Goal: Check status: Check status

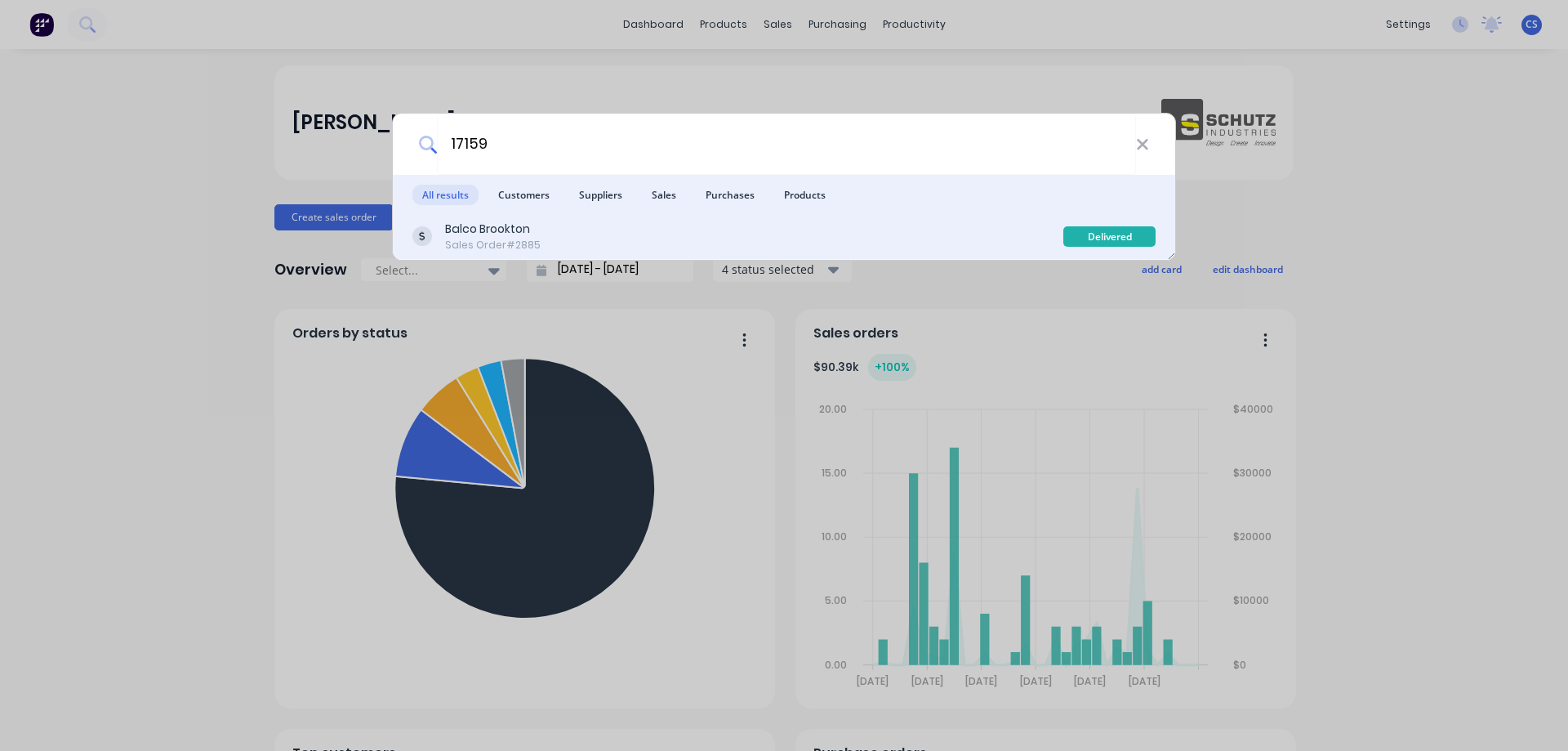
type input "17159"
click at [582, 224] on div "Balco Brookton Sales Order #2885" at bounding box center [738, 237] width 651 height 32
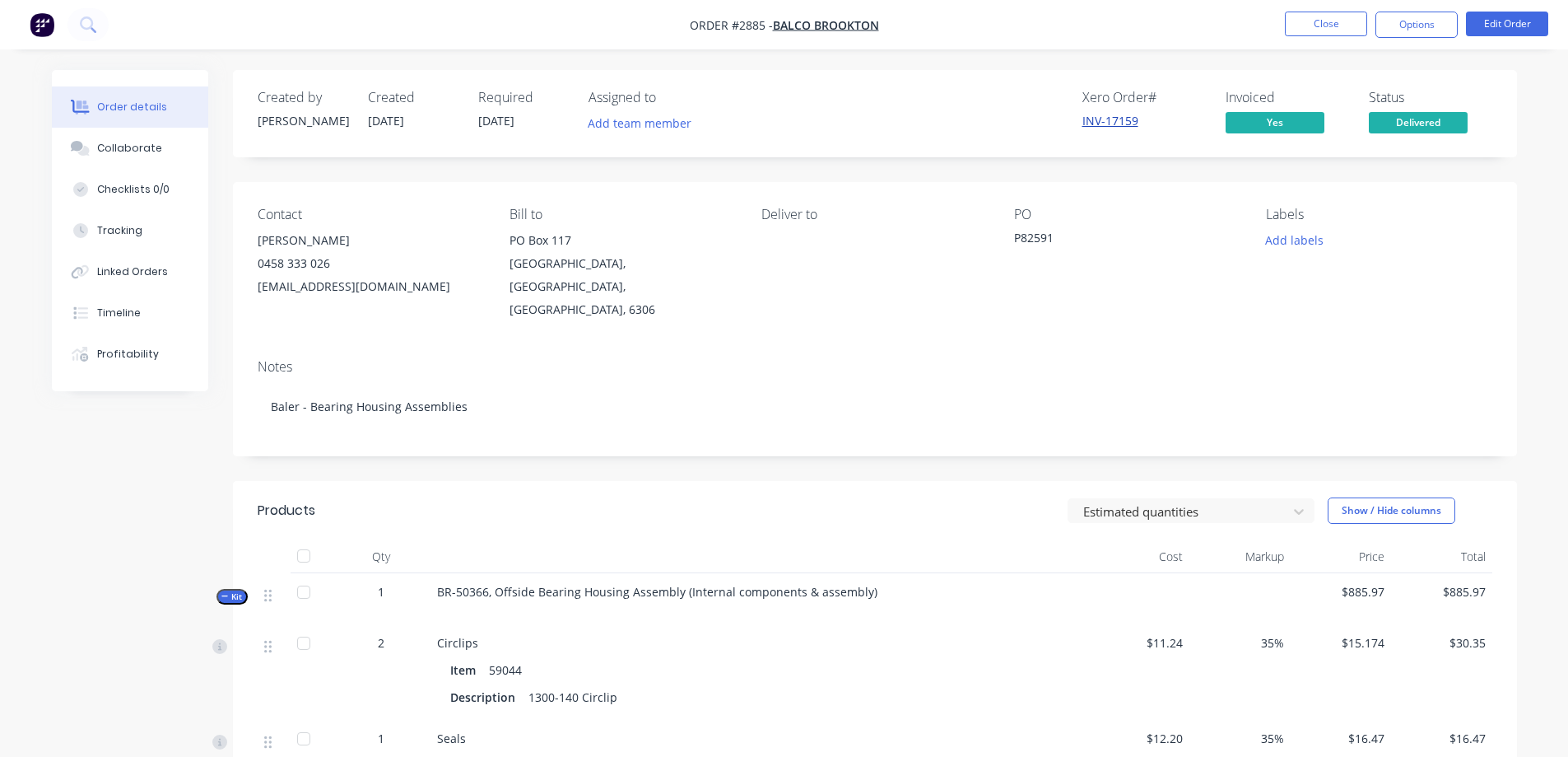
click at [1112, 125] on link "INV-17159" at bounding box center [1110, 121] width 56 height 16
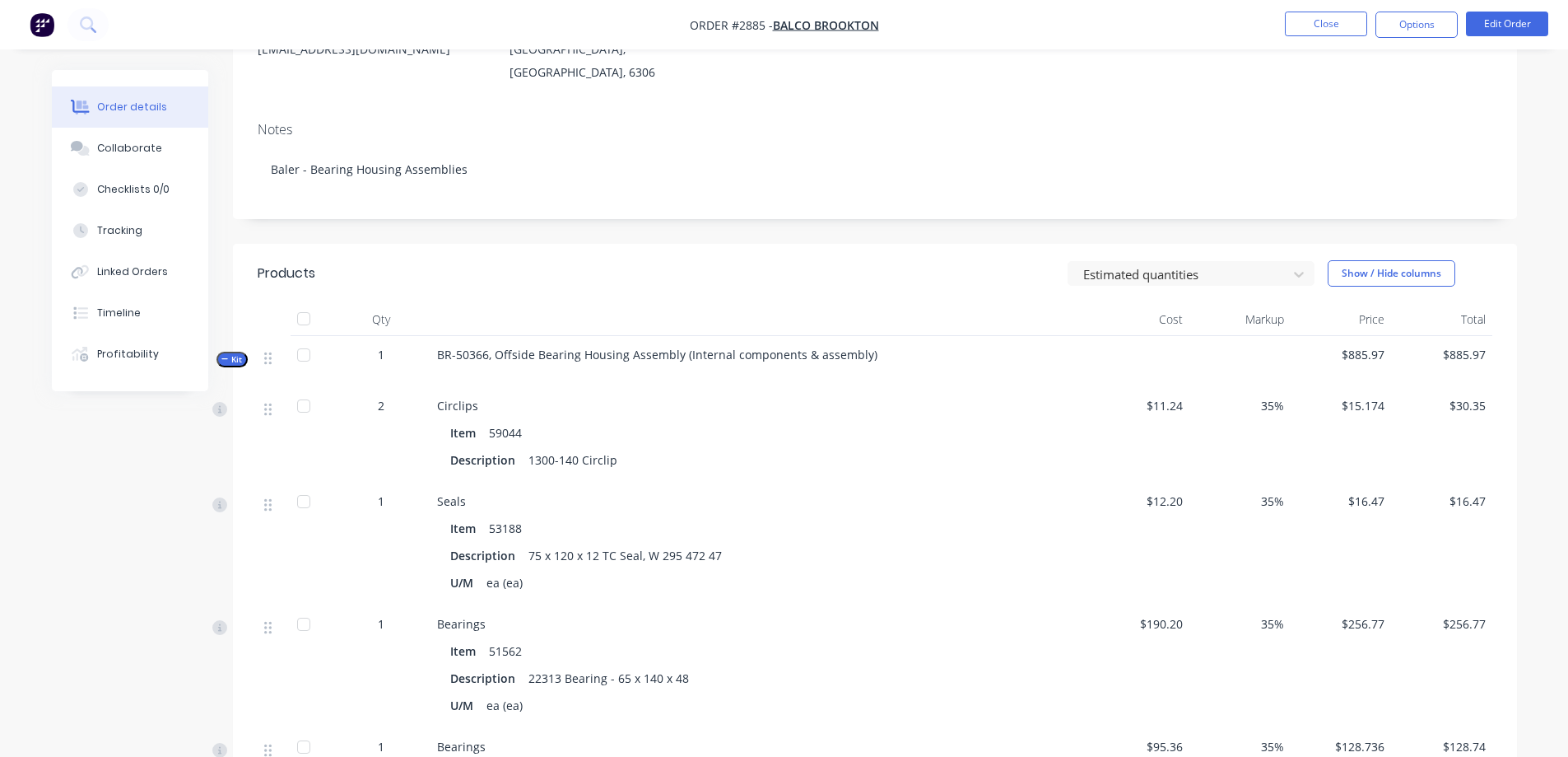
scroll to position [51, 0]
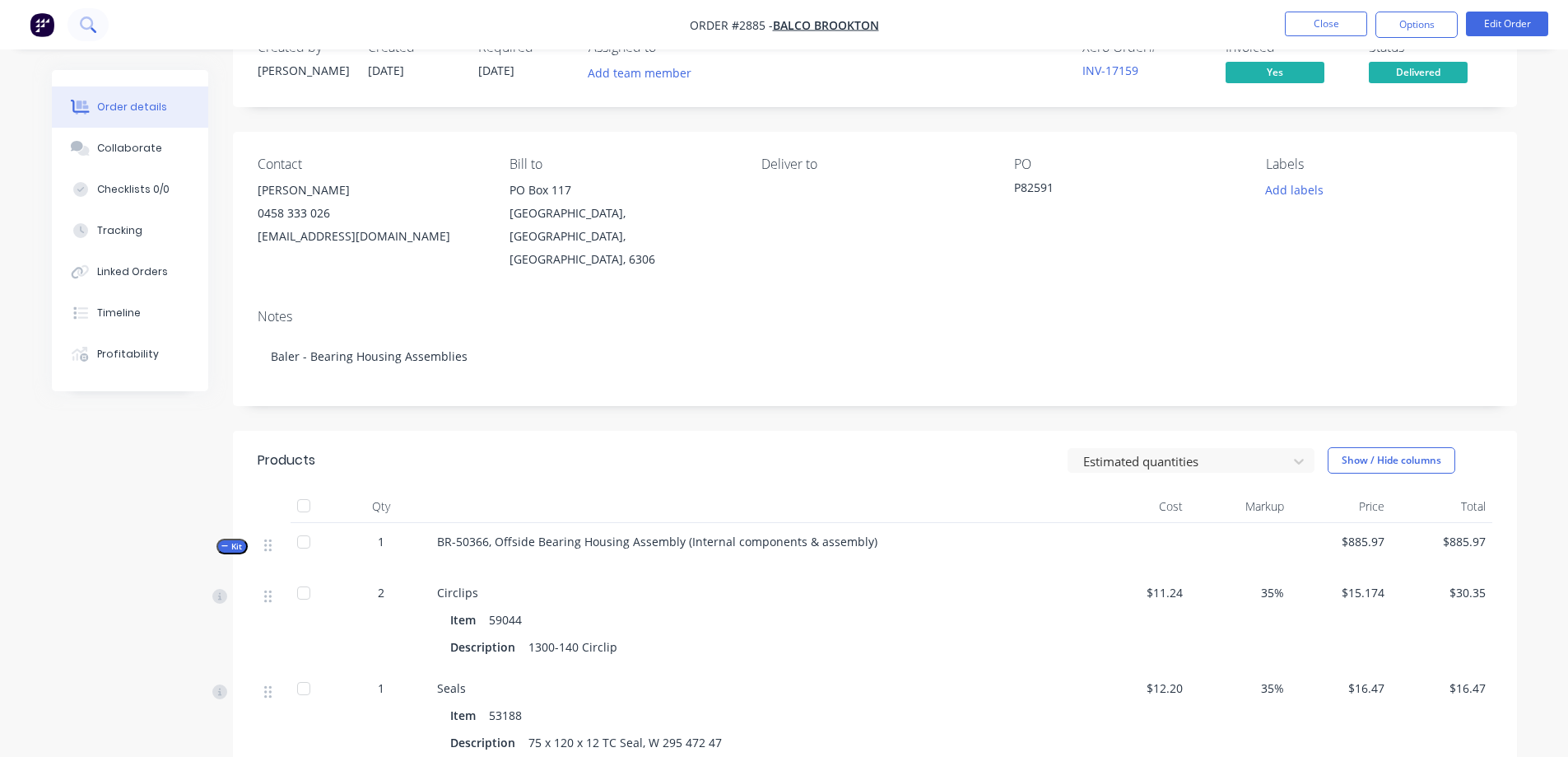
click at [93, 13] on button at bounding box center [88, 24] width 41 height 33
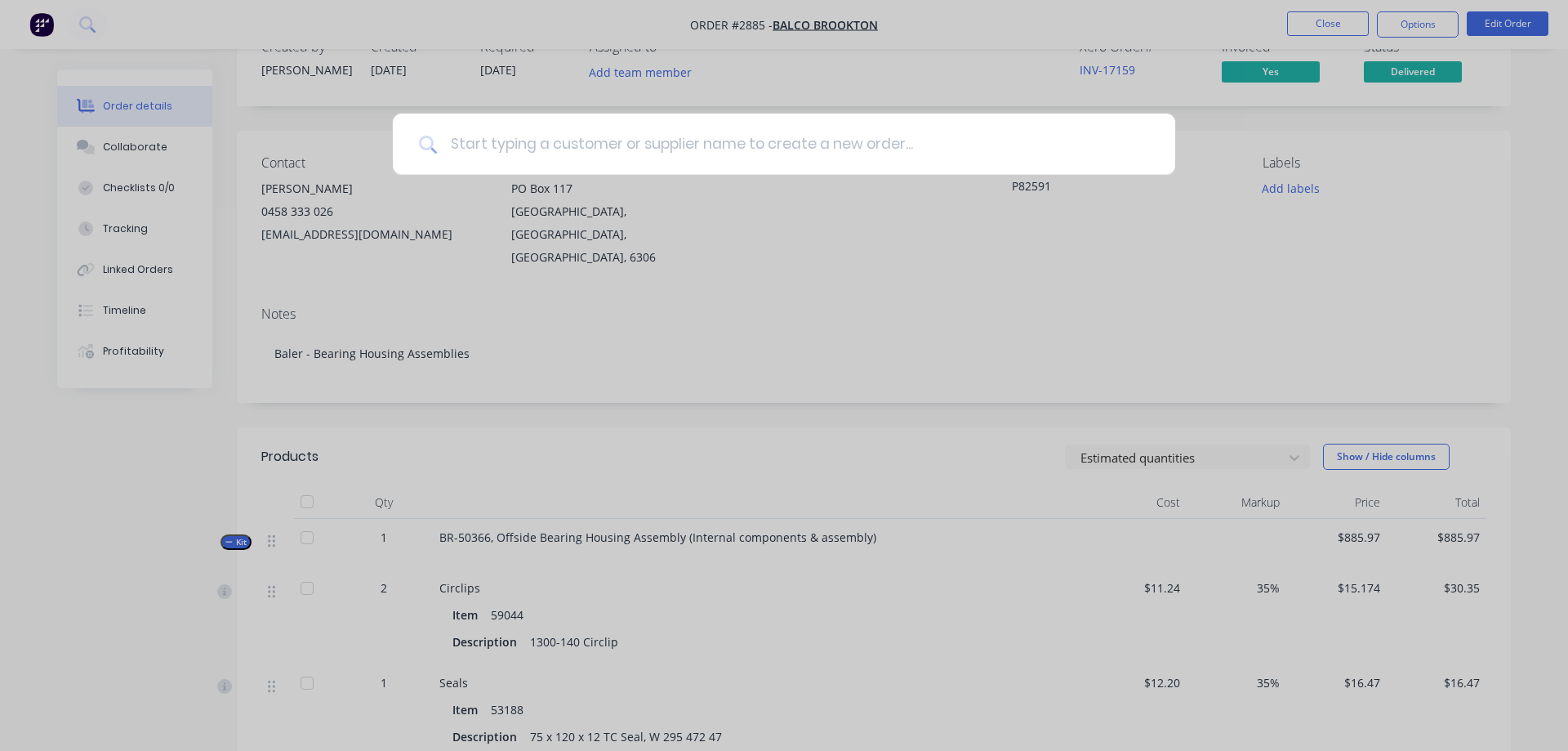
click at [529, 146] on input at bounding box center [793, 144] width 712 height 62
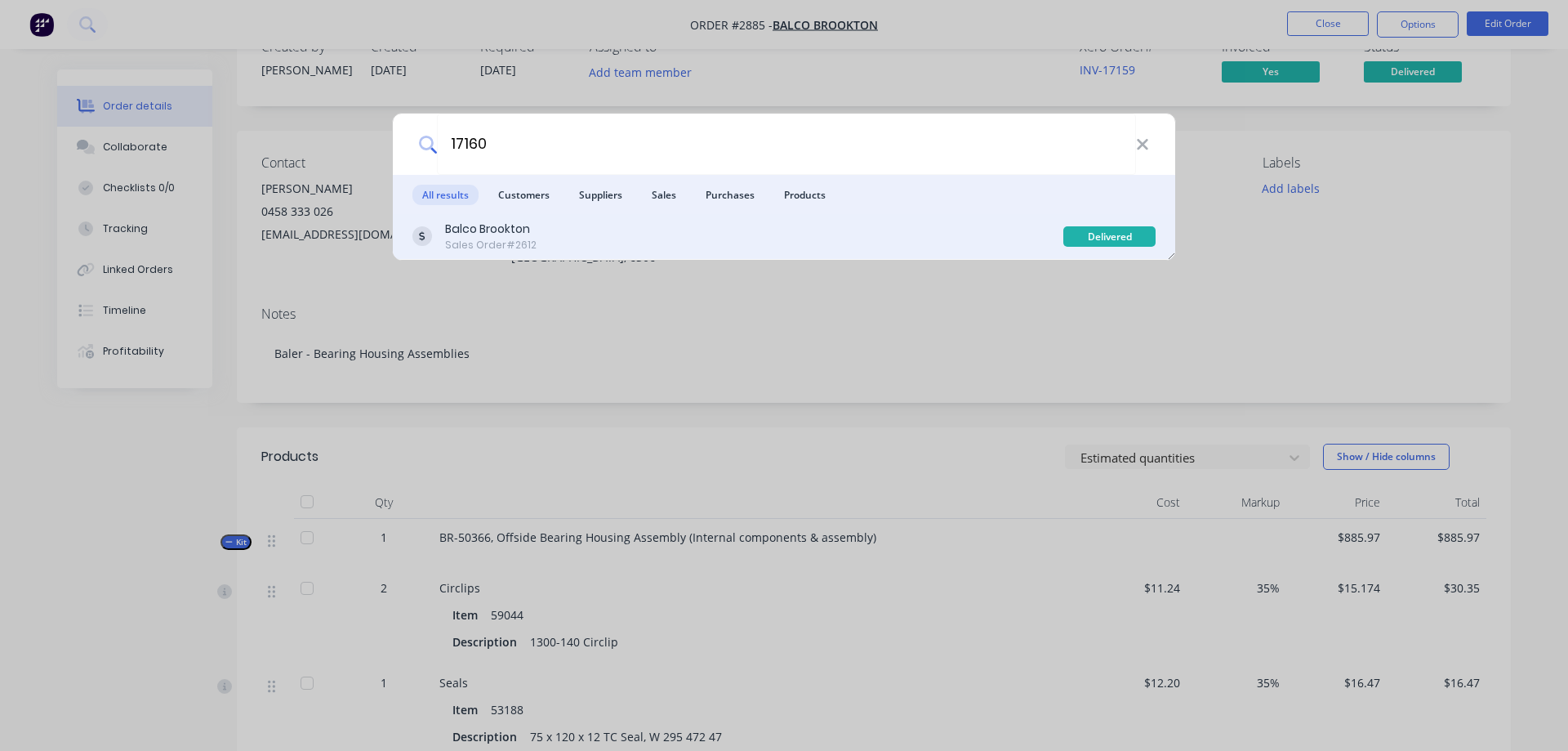
type input "17160"
click at [672, 234] on div "Balco Brookton Sales Order #2612" at bounding box center [738, 237] width 651 height 32
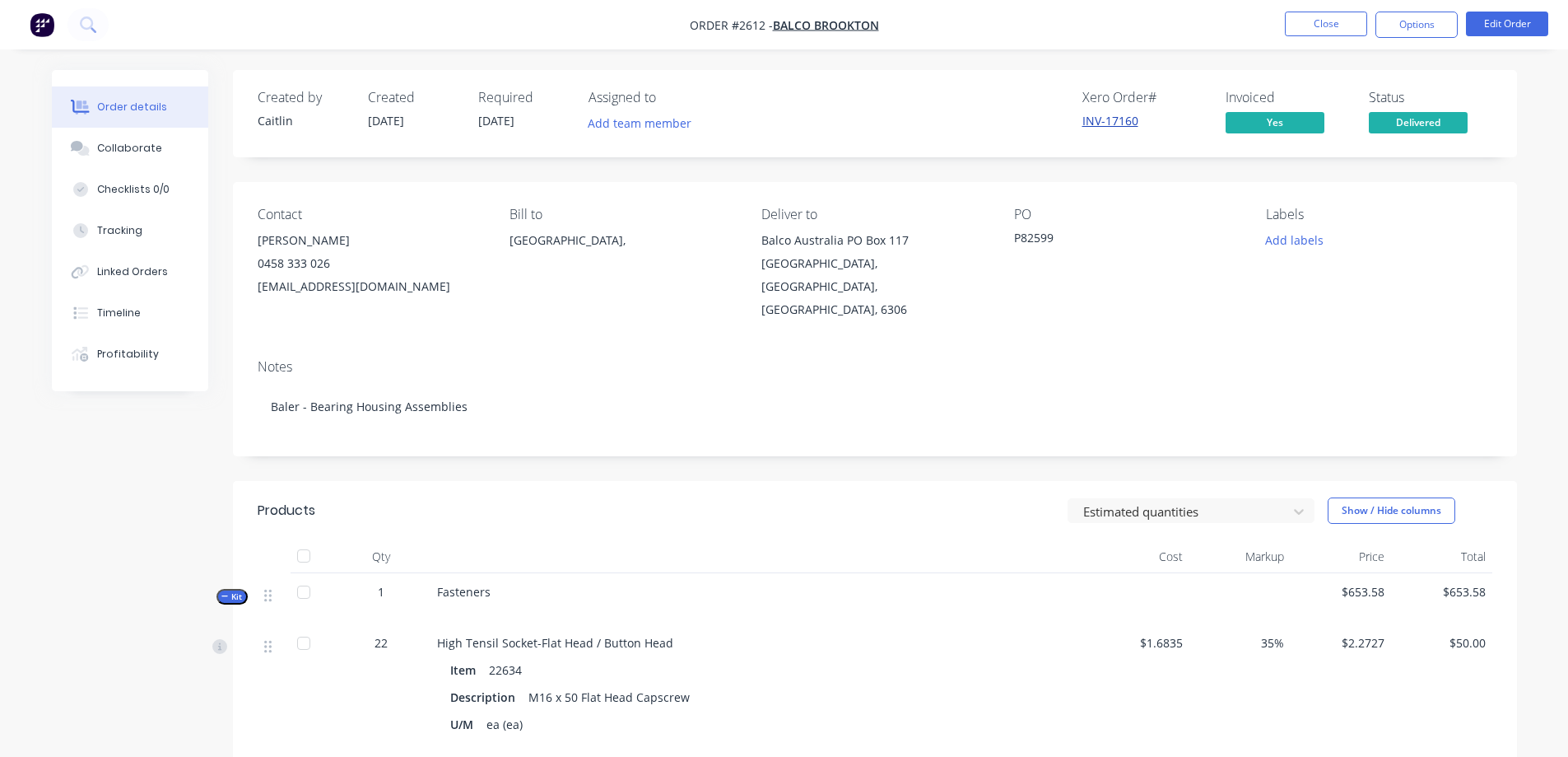
click at [1124, 119] on link "INV-17160" at bounding box center [1110, 121] width 56 height 16
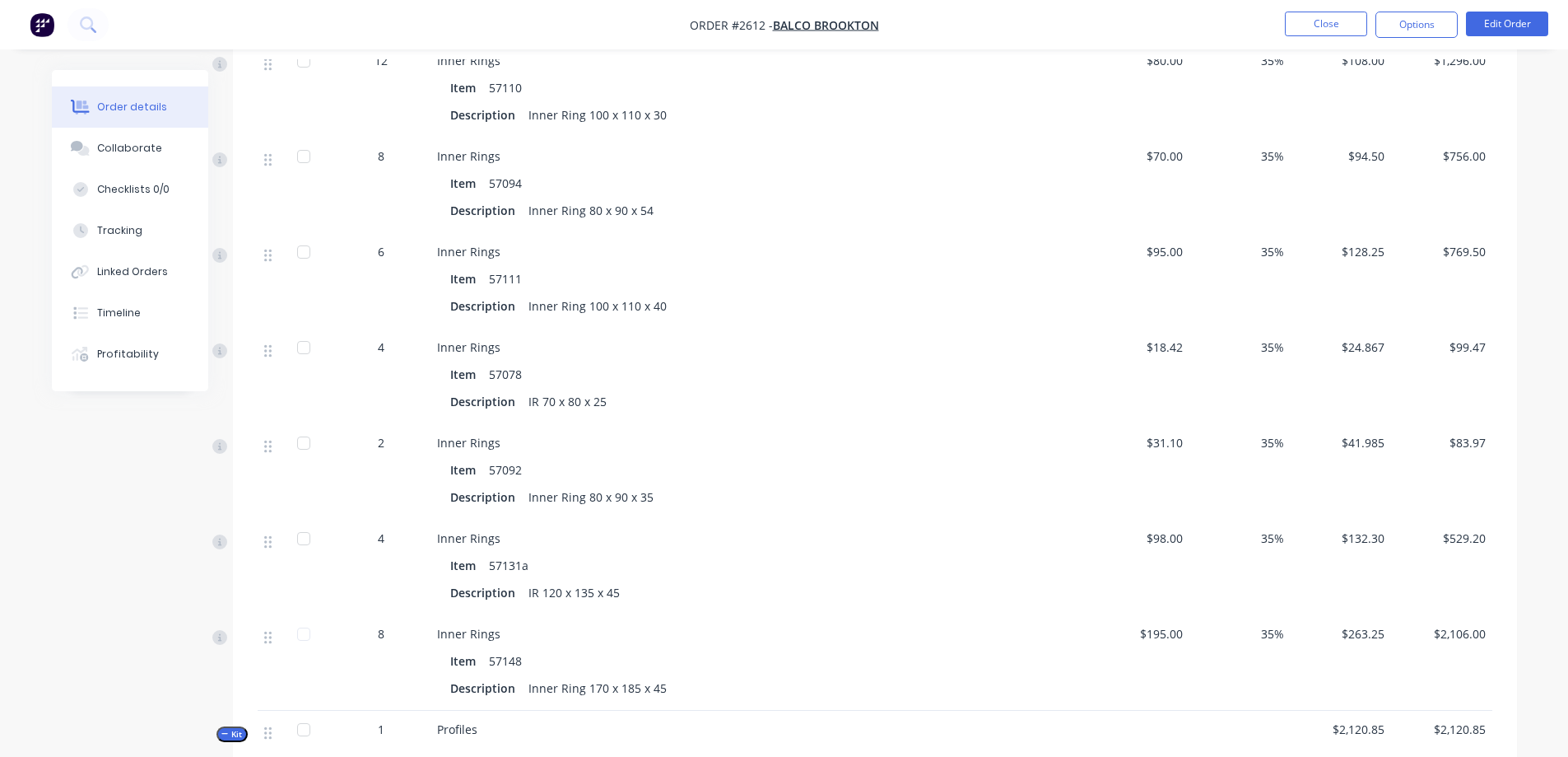
scroll to position [3305, 0]
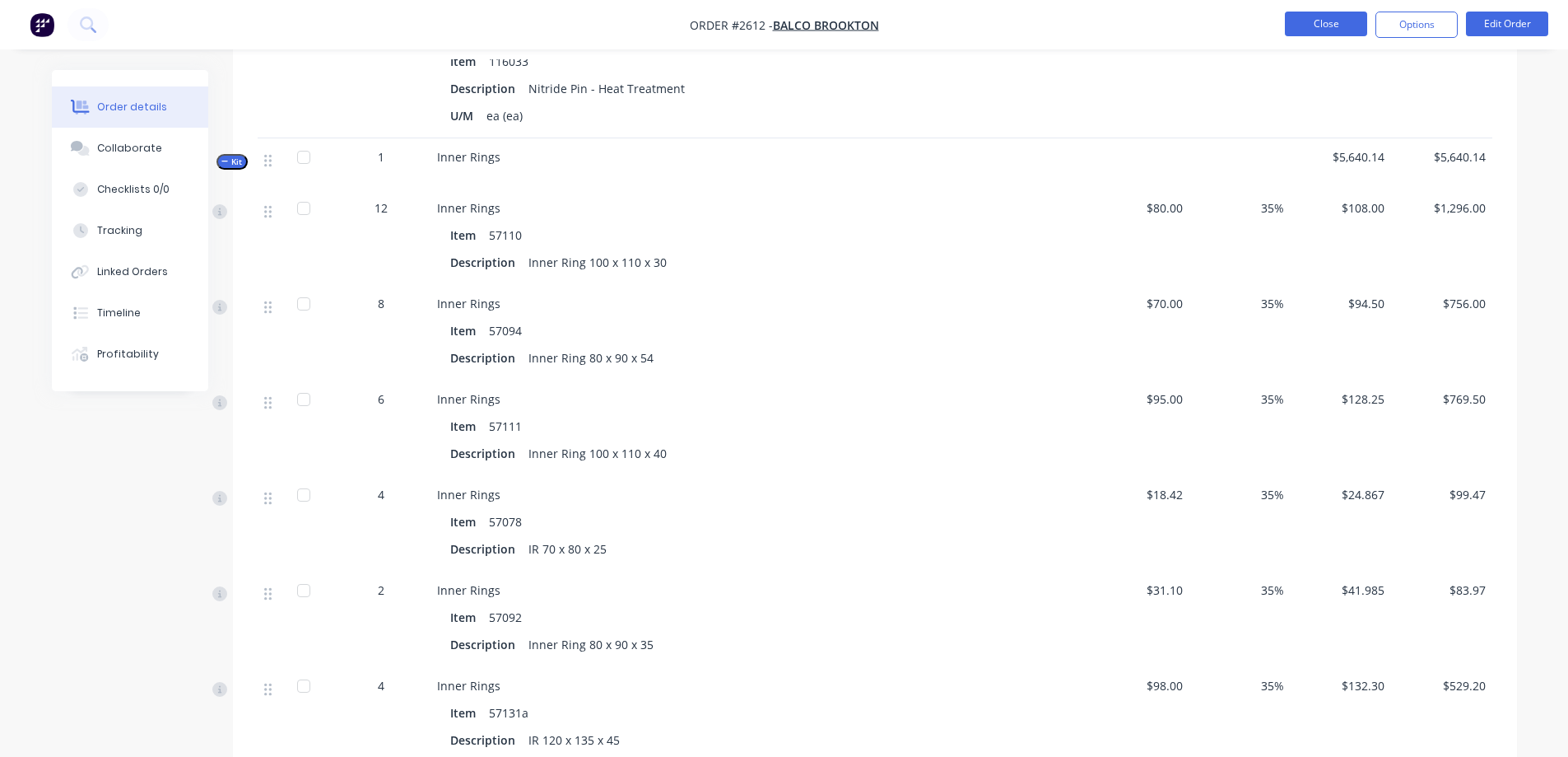
click at [1315, 15] on button "Close" at bounding box center [1326, 24] width 82 height 25
